Goal: Find specific page/section: Find specific page/section

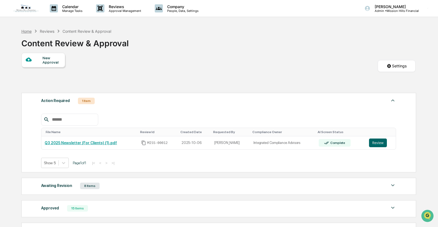
click at [23, 31] on div "Home" at bounding box center [26, 31] width 10 height 5
